Goal: Information Seeking & Learning: Learn about a topic

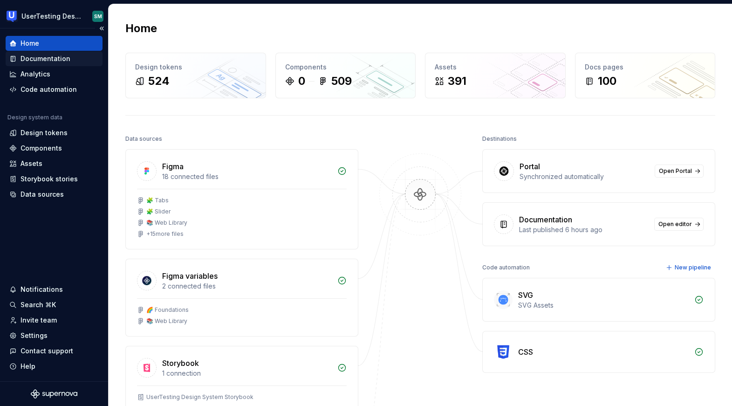
click at [54, 58] on div "Documentation" at bounding box center [45, 58] width 50 height 9
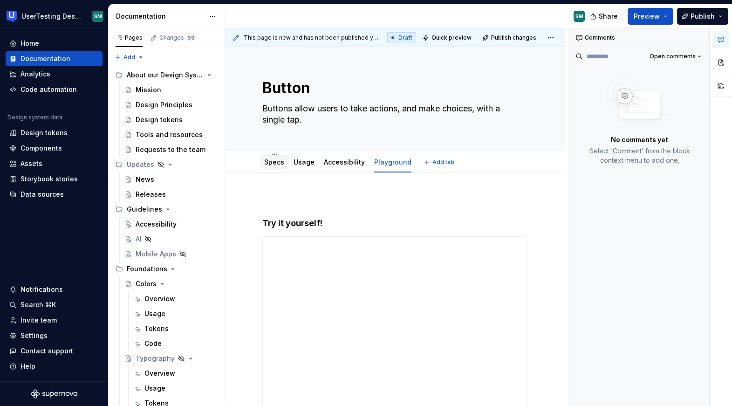
click at [269, 164] on link "Specs" at bounding box center [274, 162] width 20 height 8
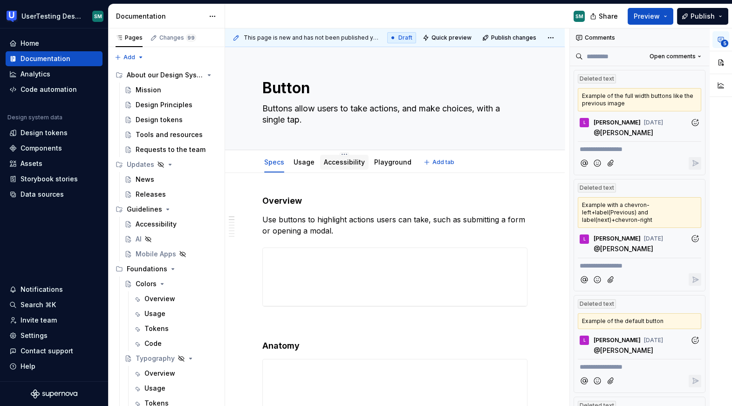
click at [337, 158] on link "Accessibility" at bounding box center [344, 162] width 41 height 8
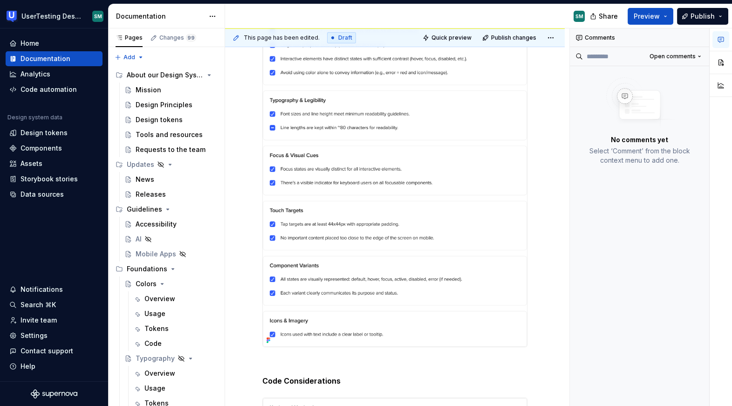
scroll to position [337, 0]
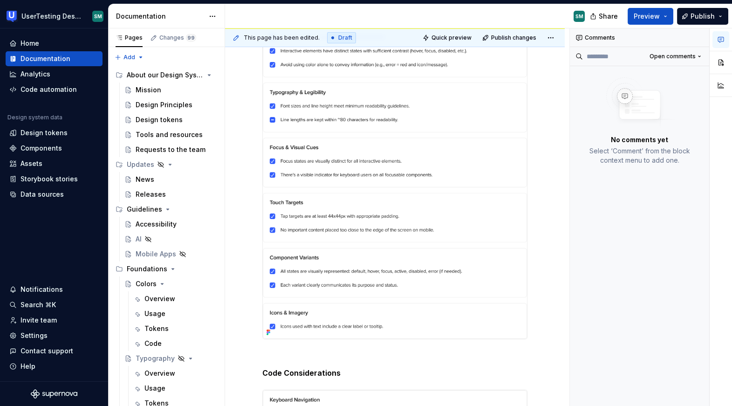
type textarea "*"
